Goal: Obtain resource: Download file/media

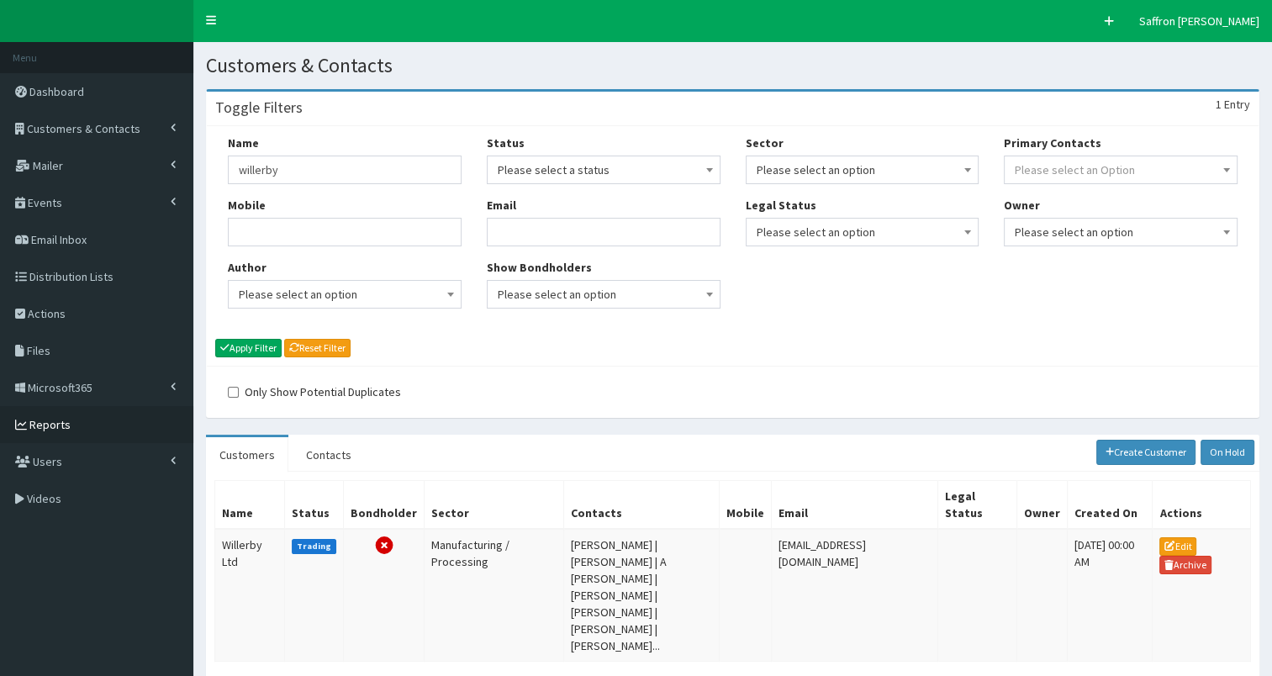
click at [92, 435] on link "Reports" at bounding box center [96, 424] width 193 height 37
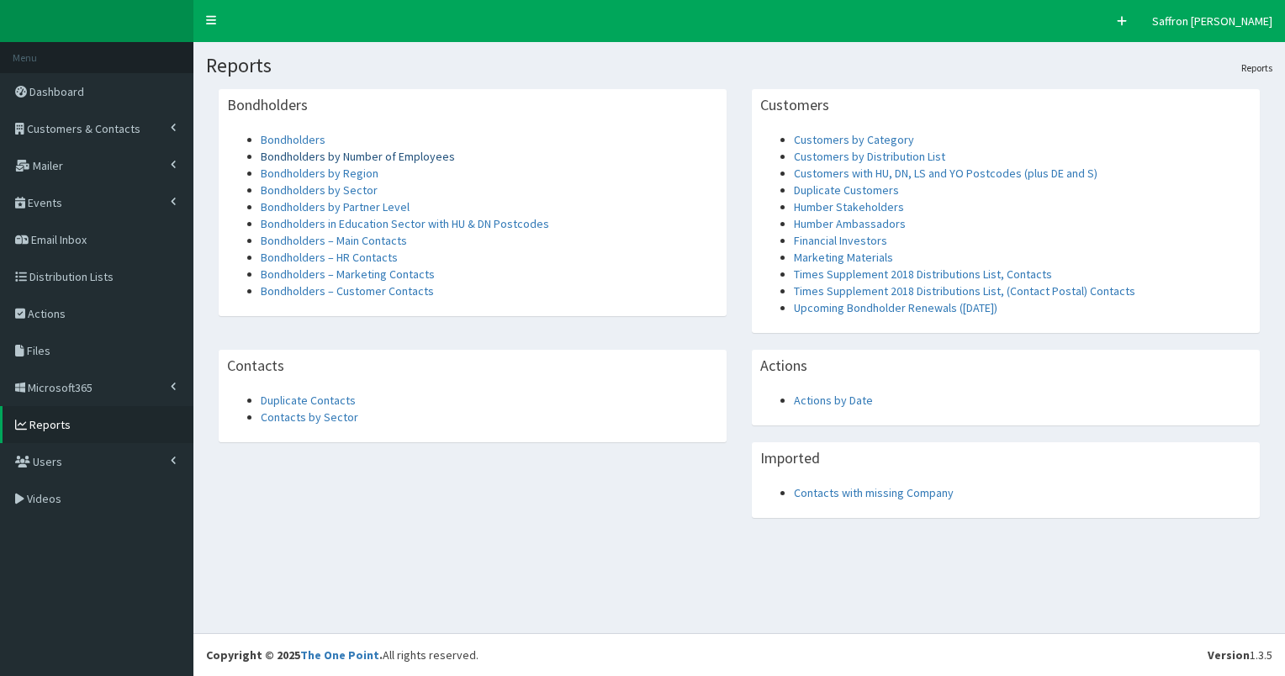
click at [390, 155] on link "Bondholders by Number of Employees" at bounding box center [358, 156] width 194 height 15
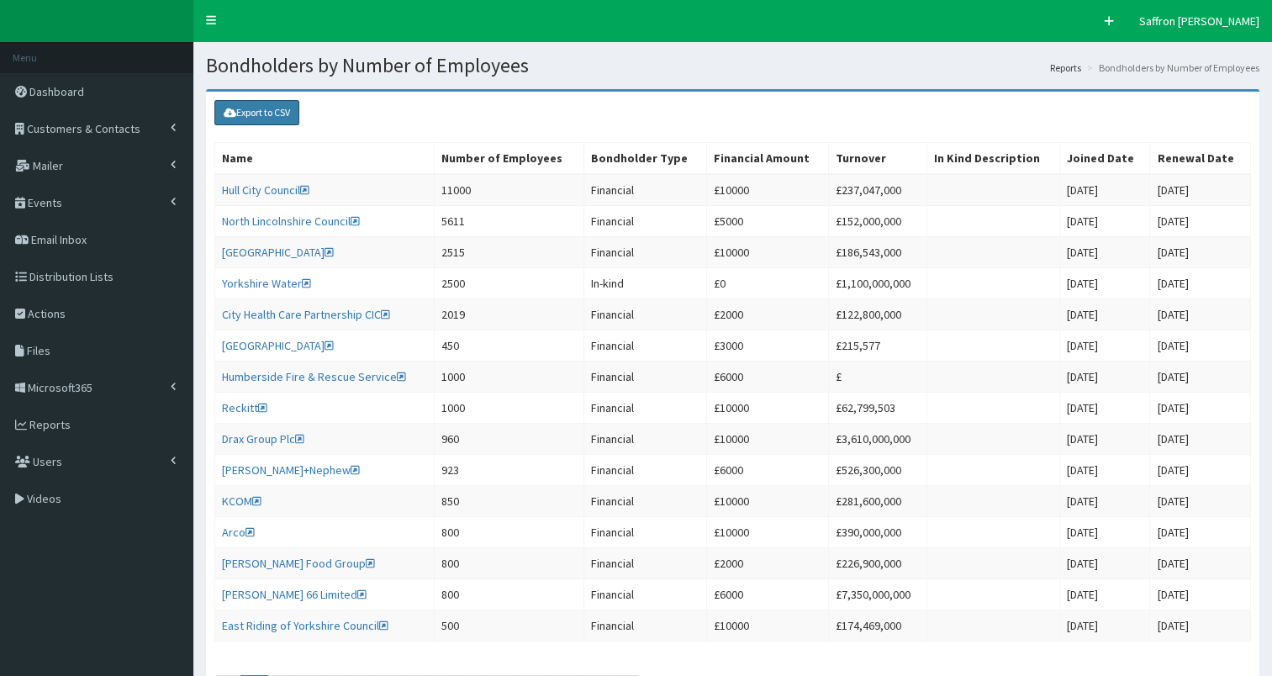
click at [252, 110] on link "Export to CSV" at bounding box center [256, 112] width 85 height 25
